Goal: Task Accomplishment & Management: Use online tool/utility

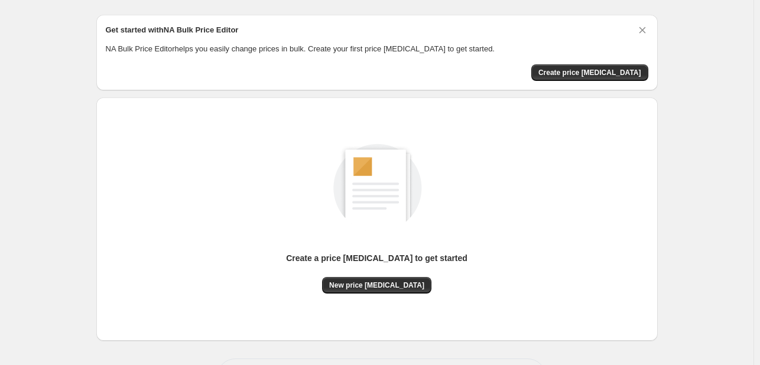
scroll to position [59, 0]
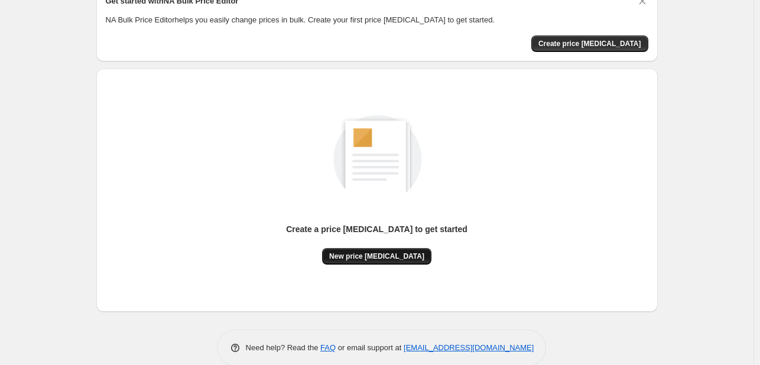
click at [357, 262] on button "New price [MEDICAL_DATA]" at bounding box center [376, 256] width 109 height 17
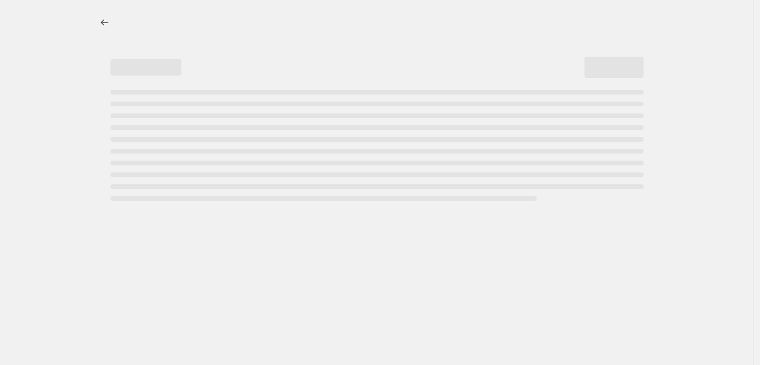
select select "percentage"
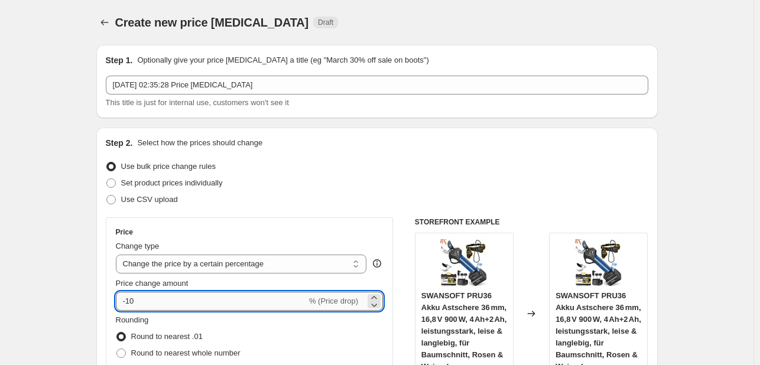
click at [174, 303] on input "-10" at bounding box center [211, 301] width 191 height 19
type input "-1"
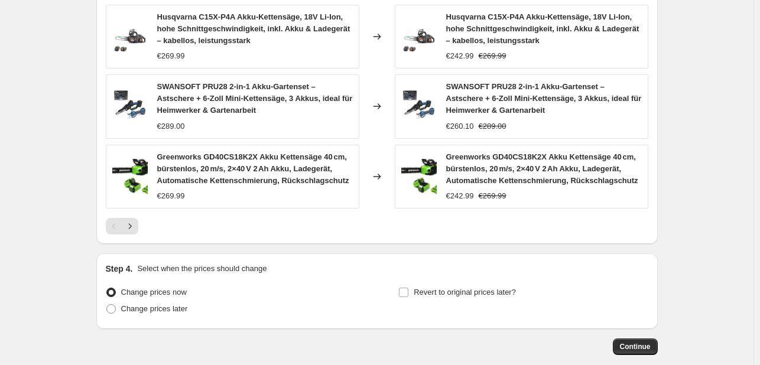
scroll to position [893, 0]
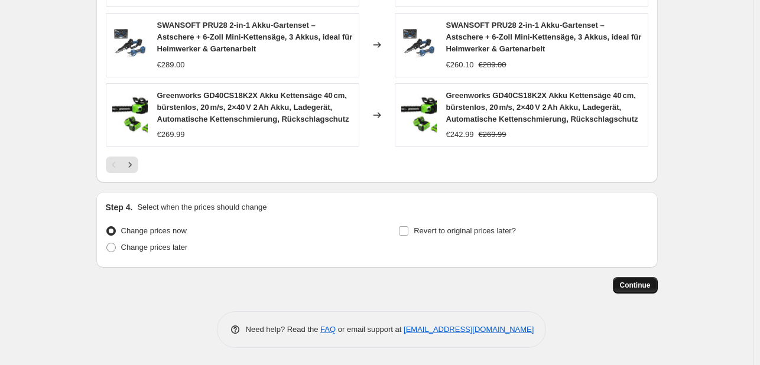
type input "-30"
click at [632, 277] on button "Continue" at bounding box center [635, 285] width 45 height 17
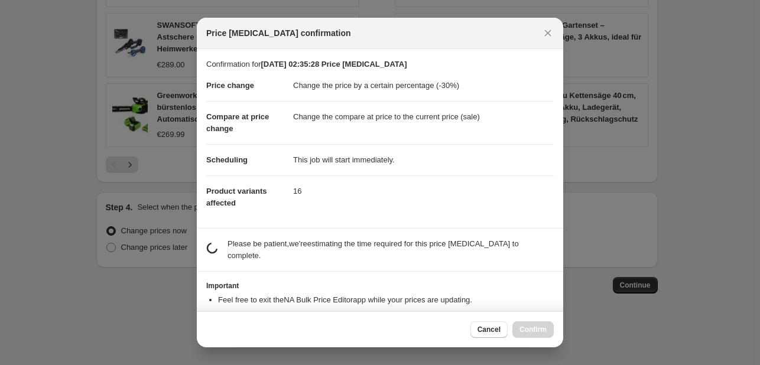
scroll to position [22, 0]
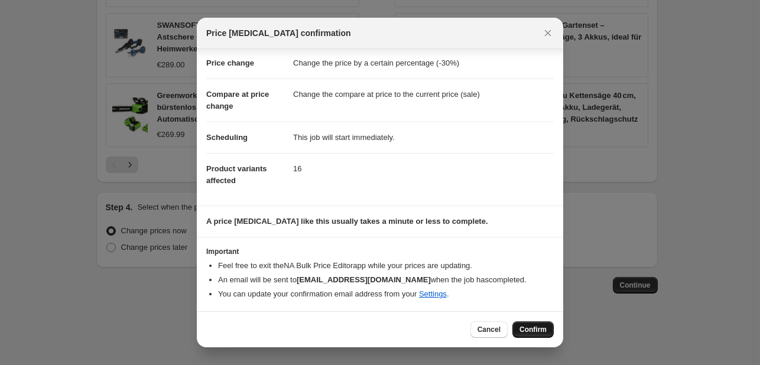
click at [534, 330] on span "Confirm" at bounding box center [532, 329] width 27 height 9
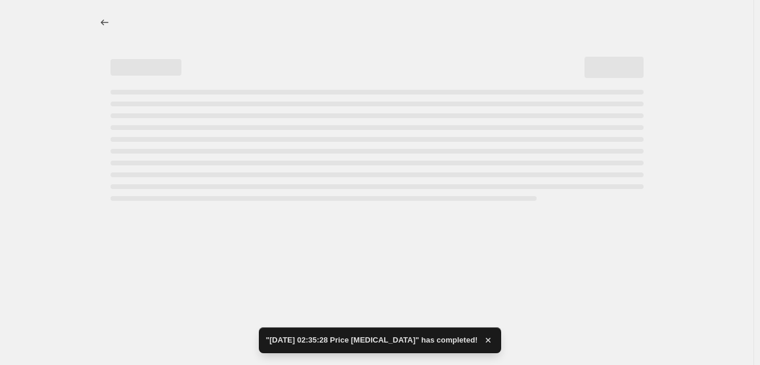
select select "percentage"
